Goal: Information Seeking & Learning: Learn about a topic

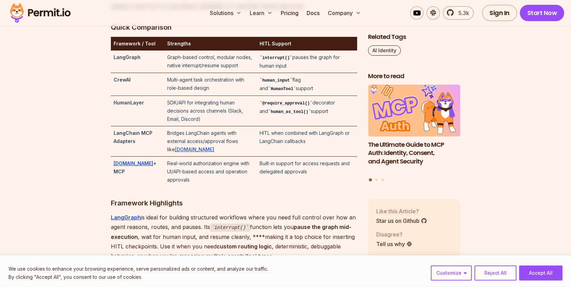
scroll to position [1483, 0]
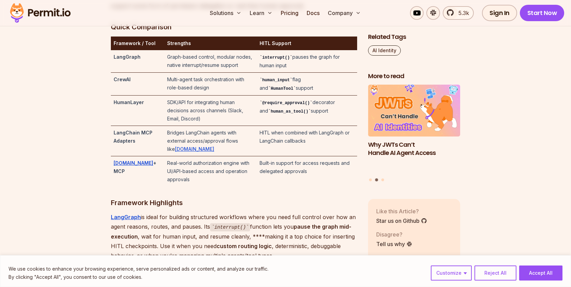
click at [118, 82] on strong "CrewAI" at bounding box center [121, 79] width 17 height 6
click at [122, 105] on strong "HumanLayer" at bounding box center [128, 102] width 30 height 6
click at [128, 139] on strong "LangChain MCP Adapters" at bounding box center [132, 137] width 39 height 14
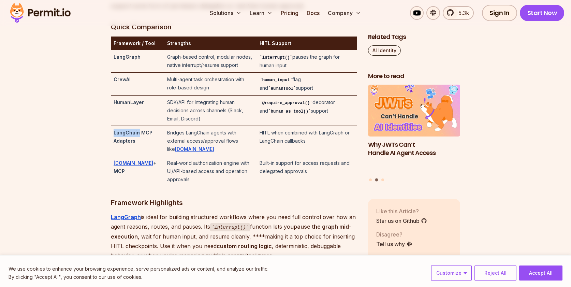
click at [128, 139] on strong "LangChain MCP Adapters" at bounding box center [132, 137] width 39 height 14
click at [275, 82] on code "human_input" at bounding box center [275, 80] width 33 height 5
click at [296, 91] on code "HumanTool" at bounding box center [282, 88] width 28 height 5
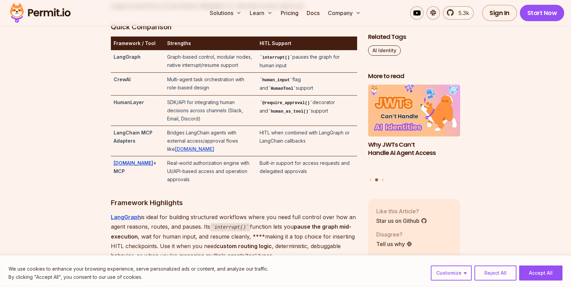
click at [269, 82] on code "human_input" at bounding box center [275, 80] width 33 height 5
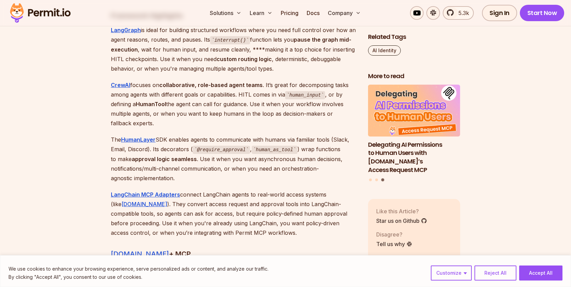
scroll to position [1659, 0]
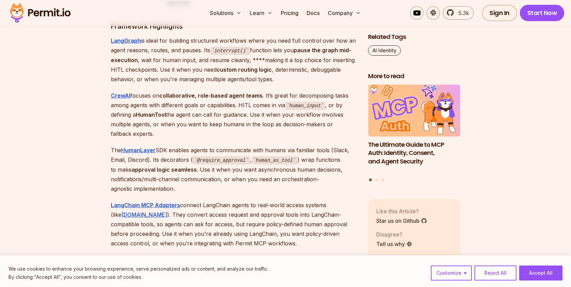
click at [121, 28] on h3 "Framework Highlights" at bounding box center [234, 26] width 246 height 11
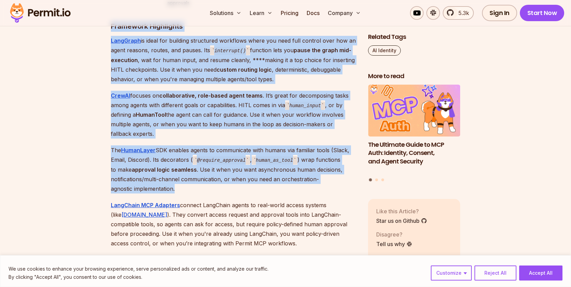
drag, startPoint x: 121, startPoint y: 28, endPoint x: 196, endPoint y: 188, distance: 176.7
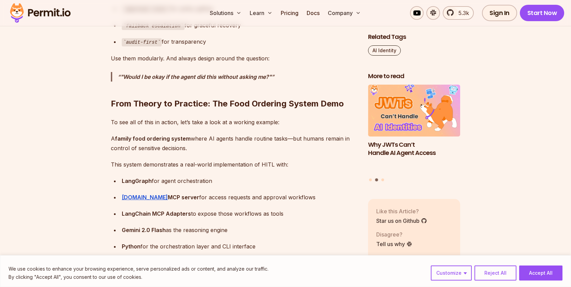
scroll to position [2865, 0]
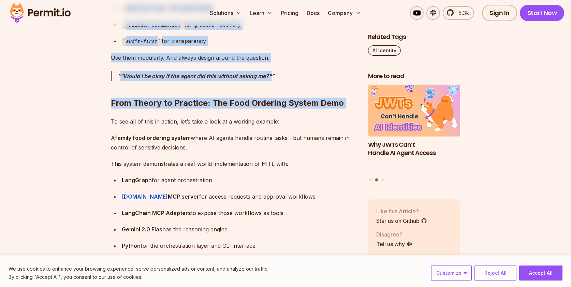
click at [290, 76] on h2 "From Theory to Practice: The Food Ordering System Demo" at bounding box center [234, 89] width 246 height 38
copy div "Loremipsu Dolorsitam ConsEctet ad elits doe temporin utlaboreet doloremag aliqu…"
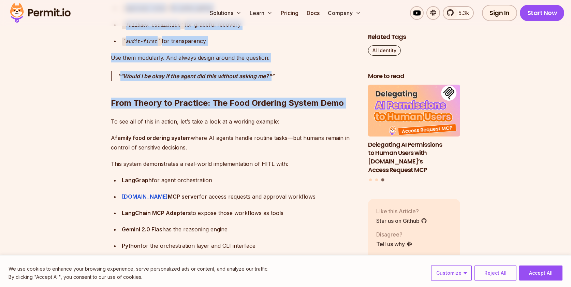
click at [276, 75] on h2 "From Theory to Practice: The Food Ordering System Demo" at bounding box center [234, 89] width 246 height 38
copy div "Loremipsu Dolorsitam ConsEctet ad elits doe temporin utlaboreet doloremag aliqu…"
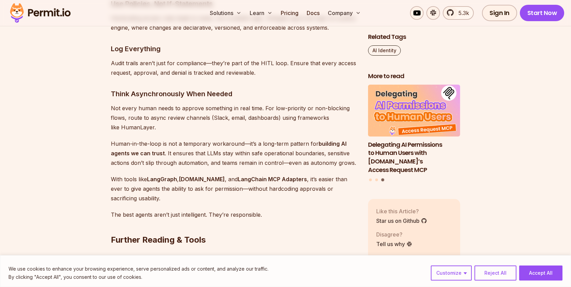
scroll to position [3597, 0]
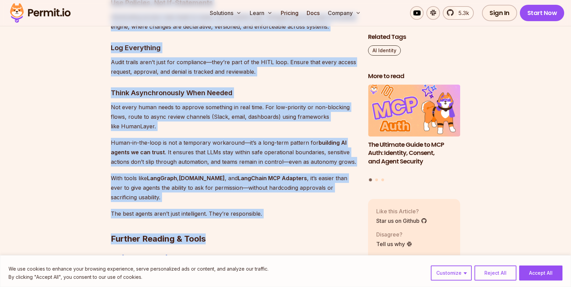
click at [264, 206] on h2 "Further Reading & Tools" at bounding box center [234, 225] width 246 height 38
copy div "Loremipsu Dolorsitam ConsEctet ad elits doe temporin utlaboreet doloremag aliqu…"
